Goal: Find specific page/section: Find specific page/section

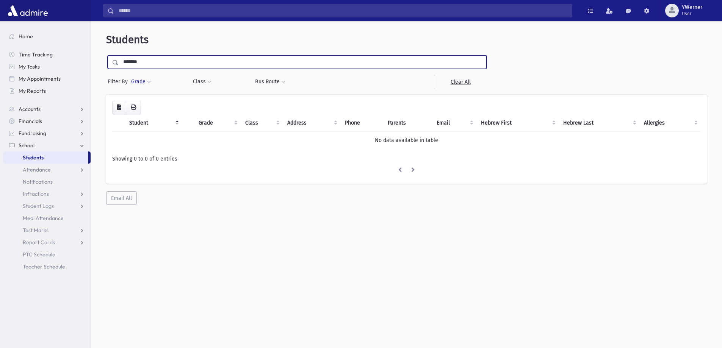
click at [147, 78] on button "Grade" at bounding box center [141, 82] width 20 height 14
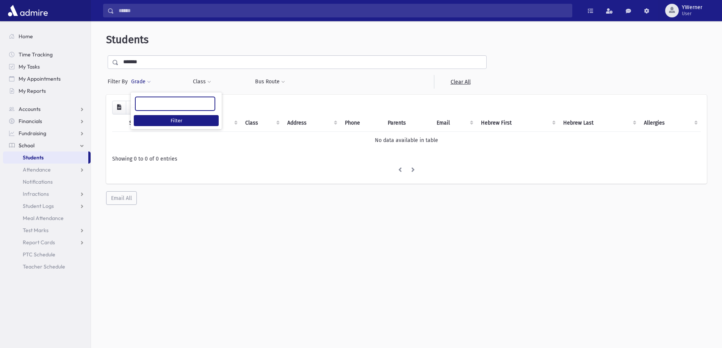
click at [146, 106] on ul at bounding box center [175, 102] width 79 height 11
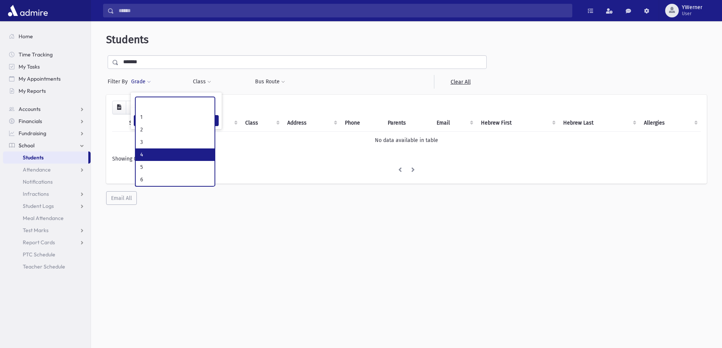
scroll to position [124, 0]
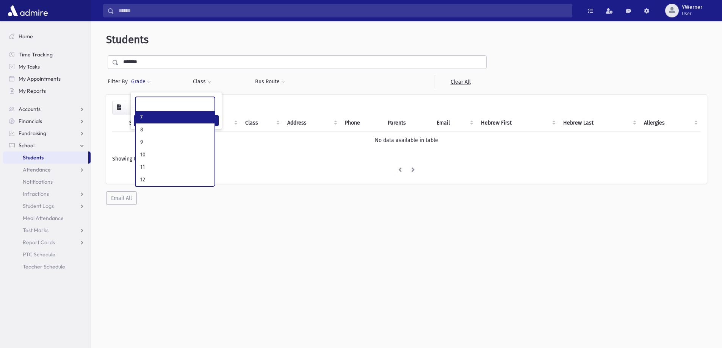
select select "**"
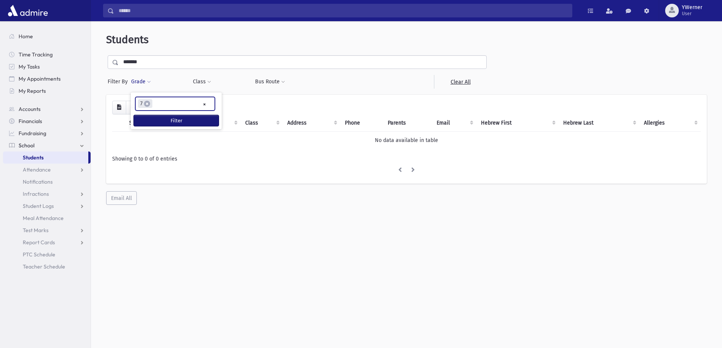
click at [152, 119] on button "Filter" at bounding box center [176, 120] width 85 height 11
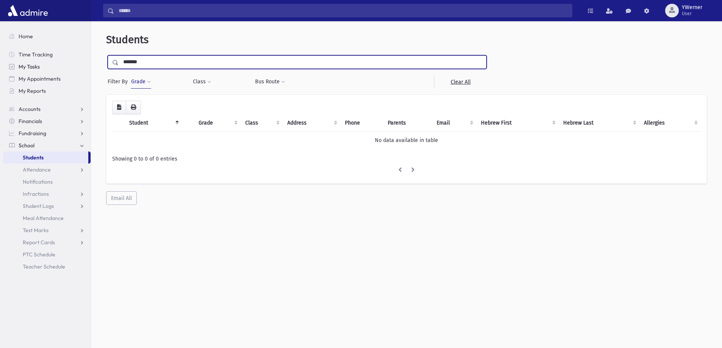
drag, startPoint x: 152, startPoint y: 64, endPoint x: 82, endPoint y: 63, distance: 69.7
click at [82, 63] on div "Search Results All Accounts" at bounding box center [361, 184] width 722 height 368
click at [130, 84] on div "Grade * * * * * * * * * ***** * * * ** ** ** × × 7 Filter" at bounding box center [158, 82] width 62 height 14
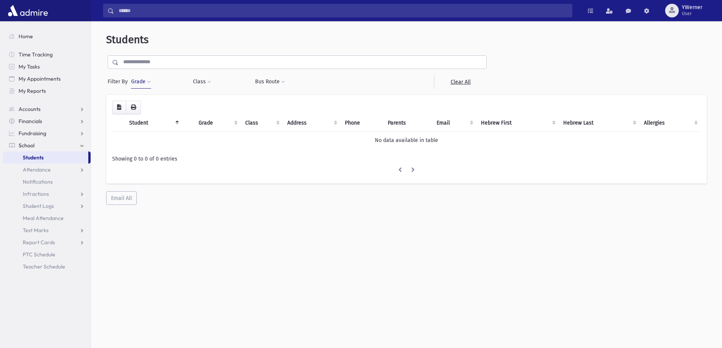
click at [139, 78] on button "Grade" at bounding box center [141, 82] width 20 height 14
click at [137, 122] on button "Filter" at bounding box center [176, 120] width 85 height 11
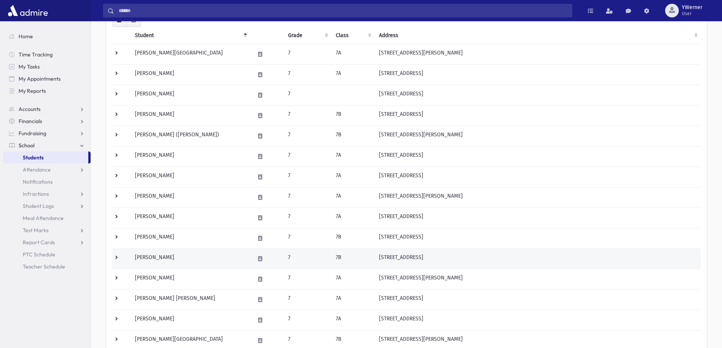
scroll to position [74, 0]
